Goal: Information Seeking & Learning: Learn about a topic

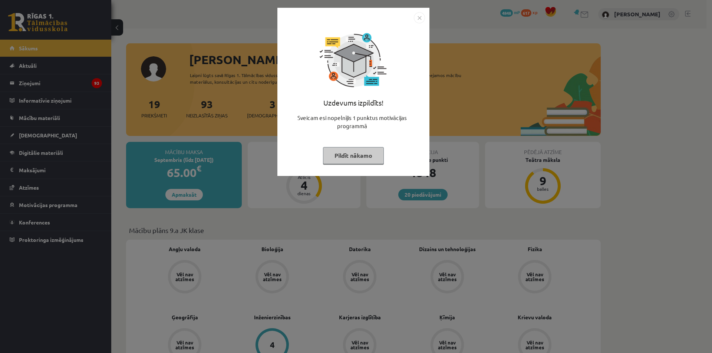
click at [341, 161] on button "Pildīt nākamo" at bounding box center [353, 155] width 61 height 17
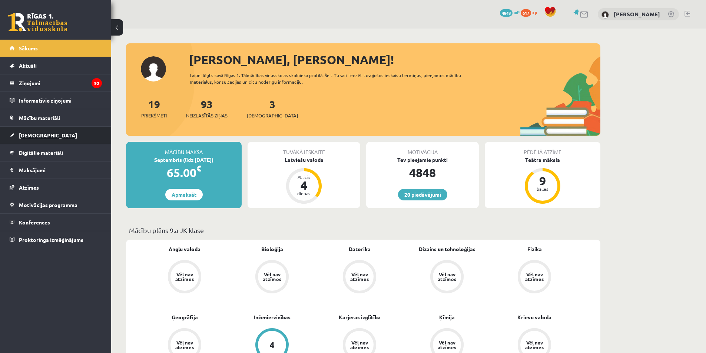
click at [72, 129] on link "[DEMOGRAPHIC_DATA]" at bounding box center [56, 135] width 92 height 17
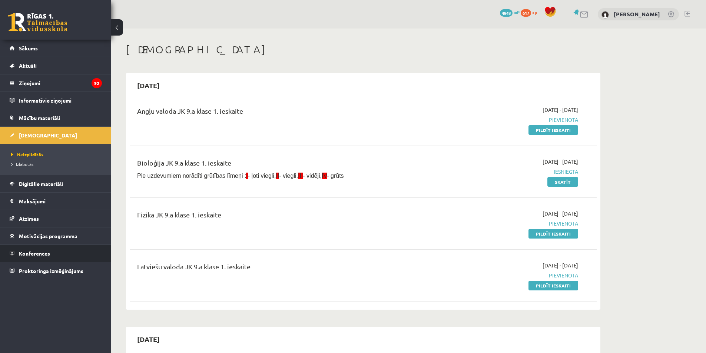
click at [46, 252] on span "Konferences" at bounding box center [34, 253] width 31 height 7
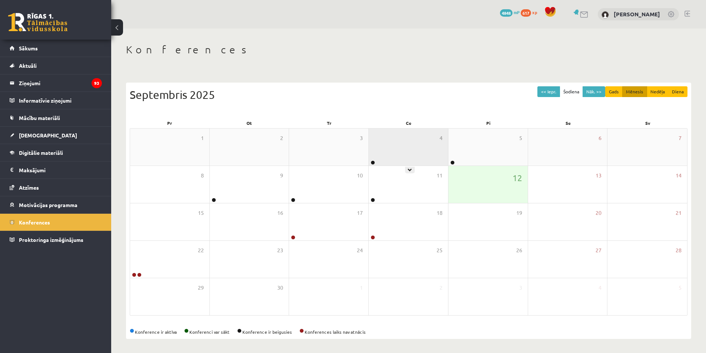
click at [400, 155] on div "4" at bounding box center [408, 147] width 79 height 37
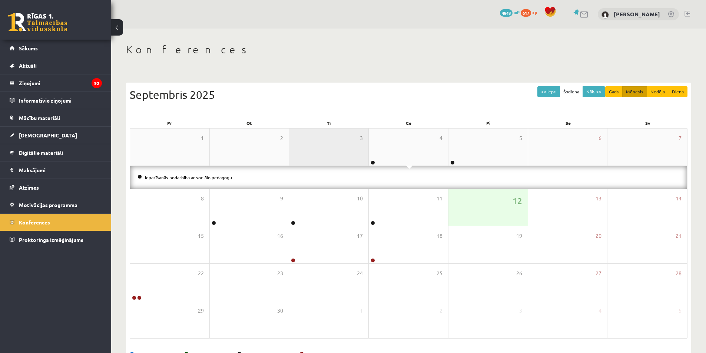
click at [351, 146] on div "3" at bounding box center [328, 147] width 79 height 37
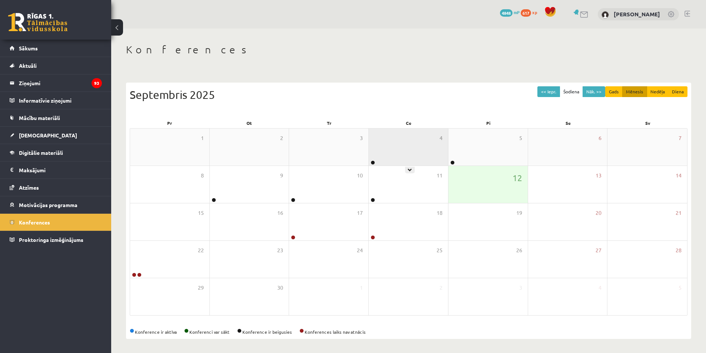
click at [384, 163] on div "4" at bounding box center [408, 147] width 79 height 37
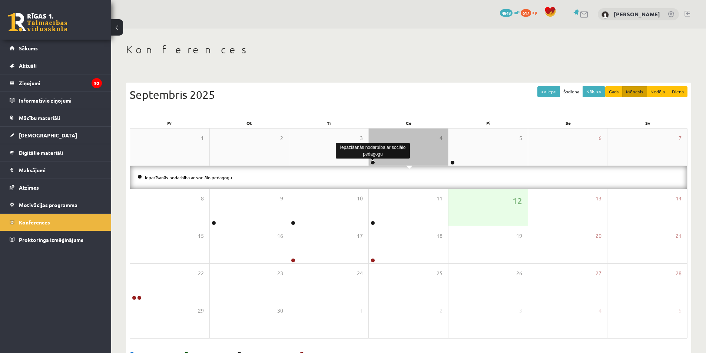
click at [372, 163] on link at bounding box center [373, 163] width 4 height 4
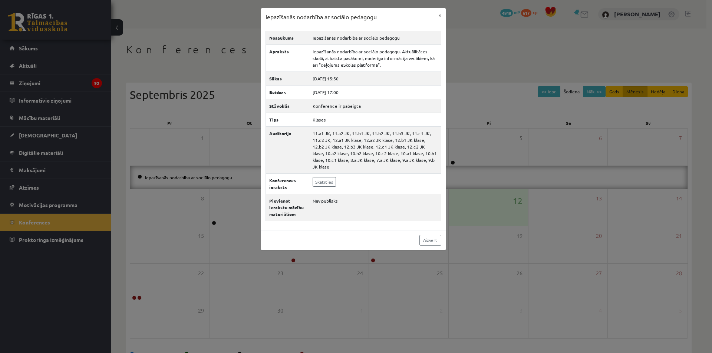
click at [300, 290] on div "Iepazīšanās nodarbība ar sociālo pedagogu × Nosaukums Iepazīšanās nodarbība ar …" at bounding box center [356, 176] width 712 height 353
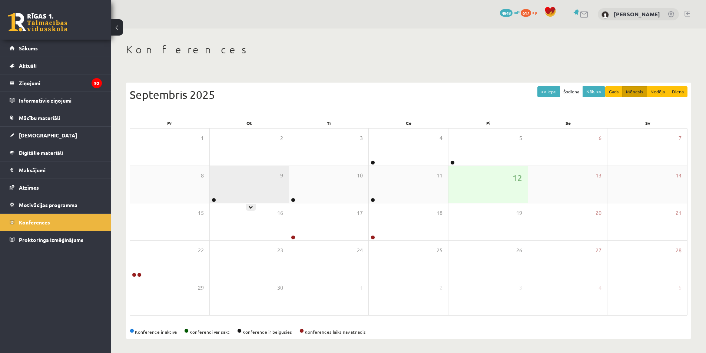
click at [217, 199] on div "9" at bounding box center [249, 184] width 79 height 37
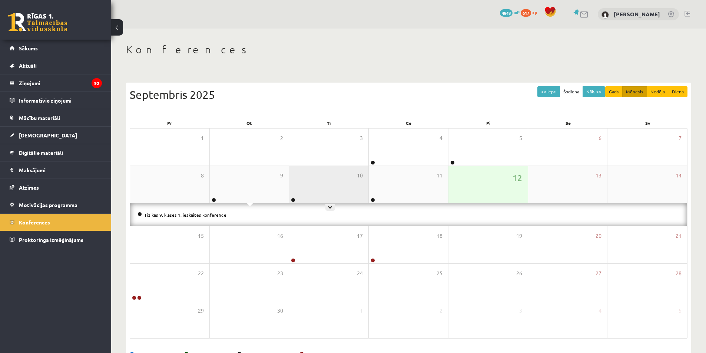
click at [303, 189] on div "10" at bounding box center [328, 184] width 79 height 37
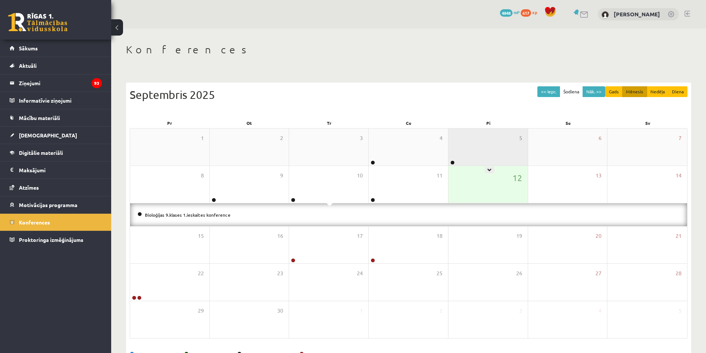
click at [469, 158] on div "5" at bounding box center [488, 147] width 79 height 37
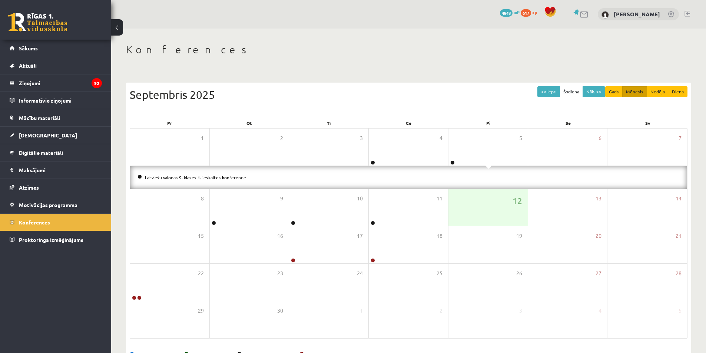
click at [436, 180] on li "Latviešu valodas 9. klases 1. ieskaites konference" at bounding box center [409, 177] width 542 height 8
click at [39, 147] on link "Digitālie materiāli" at bounding box center [56, 152] width 92 height 17
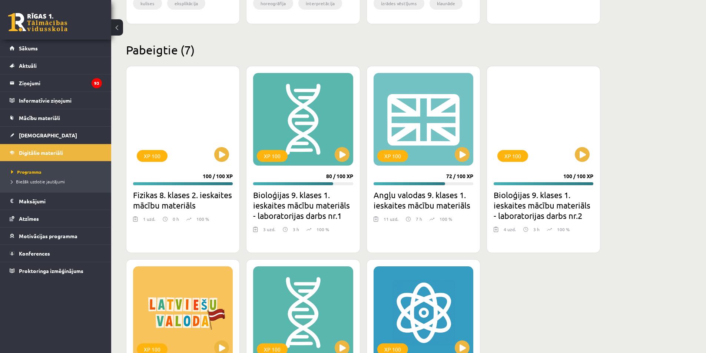
scroll to position [445, 0]
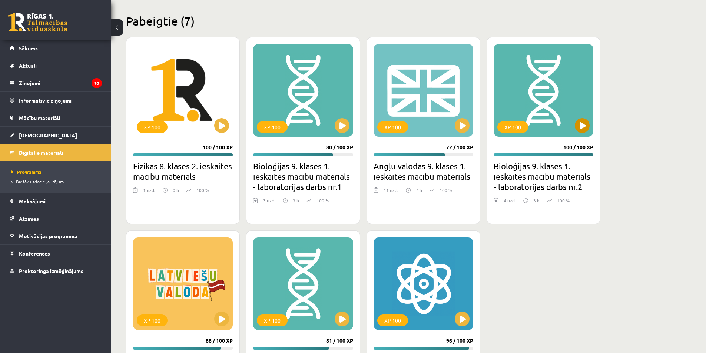
click at [592, 133] on div "XP 100" at bounding box center [544, 90] width 100 height 93
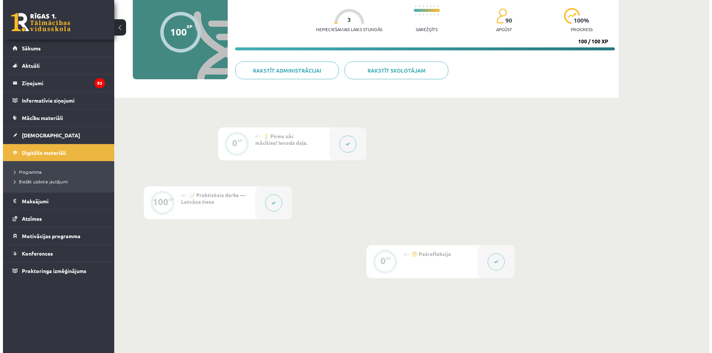
scroll to position [74, 0]
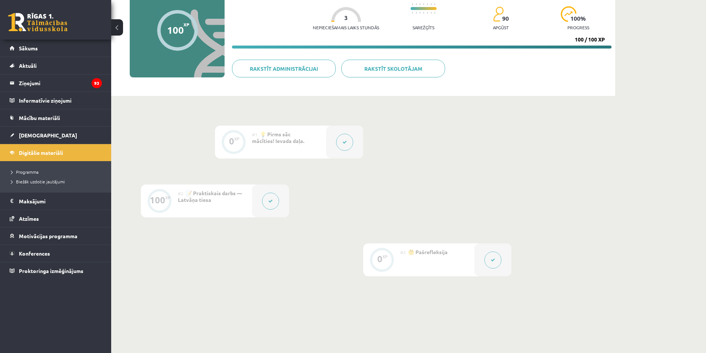
click at [271, 203] on icon at bounding box center [270, 201] width 4 height 4
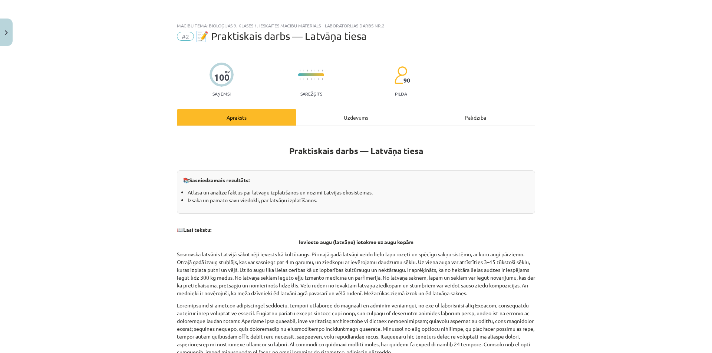
drag, startPoint x: 389, startPoint y: 119, endPoint x: 378, endPoint y: 118, distance: 11.2
click at [389, 118] on div "Uzdevums" at bounding box center [355, 117] width 119 height 17
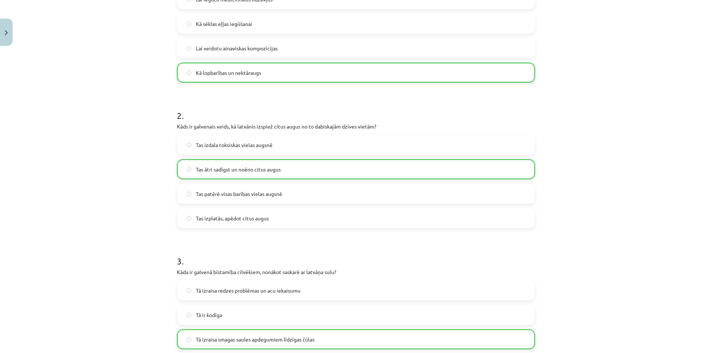
scroll to position [241, 0]
